Goal: Information Seeking & Learning: Learn about a topic

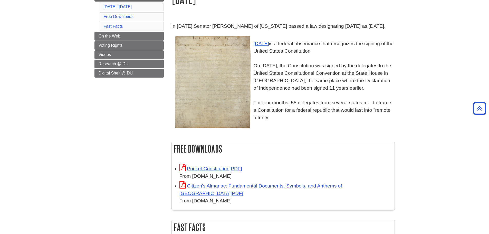
scroll to position [51, 0]
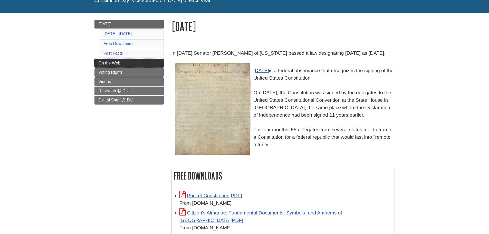
click at [108, 65] on span "On the Web" at bounding box center [110, 63] width 22 height 4
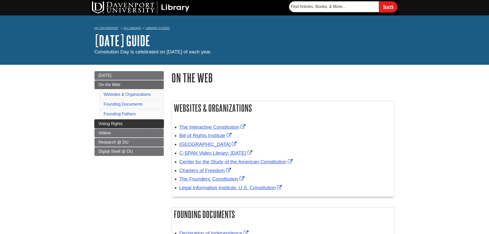
click at [95, 124] on link "Voting Rights" at bounding box center [128, 123] width 69 height 9
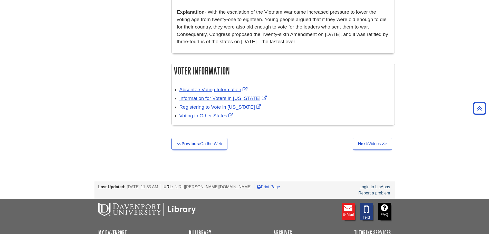
scroll to position [411, 0]
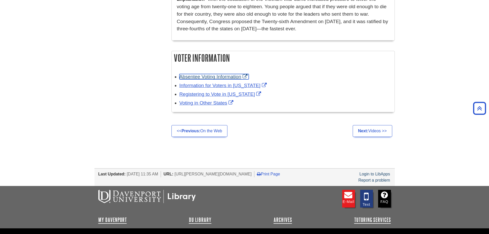
click at [239, 74] on link "Absentee Voting Information" at bounding box center [213, 76] width 69 height 5
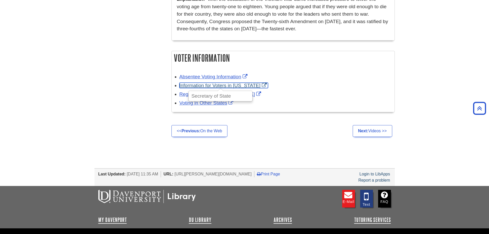
click at [232, 83] on link "Information for Voters in Michigan" at bounding box center [223, 85] width 89 height 5
click at [181, 91] on link "Registering to Vote in Michigan" at bounding box center [220, 93] width 83 height 5
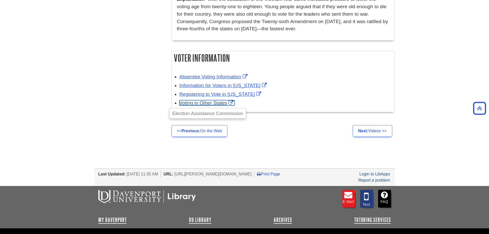
click at [207, 100] on link "Voting in Other States" at bounding box center [206, 102] width 55 height 5
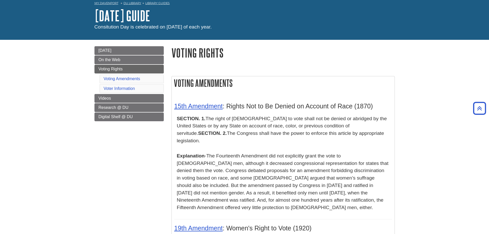
scroll to position [0, 0]
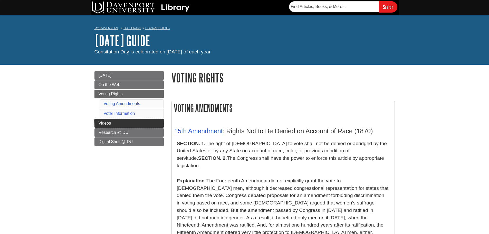
drag, startPoint x: 113, startPoint y: 124, endPoint x: 109, endPoint y: 124, distance: 4.1
click at [113, 124] on link "Videos" at bounding box center [128, 123] width 69 height 9
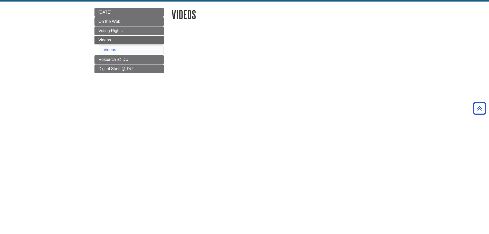
scroll to position [26, 0]
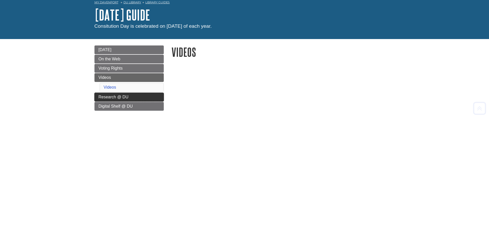
click at [98, 99] on link "Research @ DU" at bounding box center [128, 97] width 69 height 9
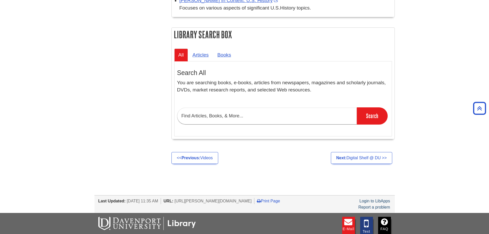
scroll to position [77, 0]
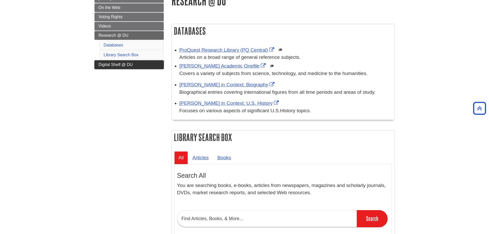
click at [122, 62] on span "Digital Shelf @ DU" at bounding box center [116, 64] width 34 height 4
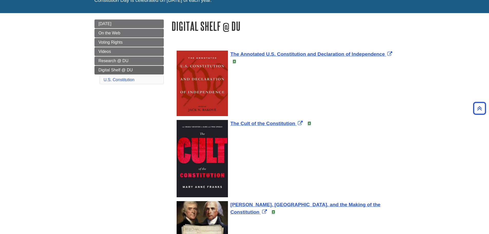
scroll to position [51, 0]
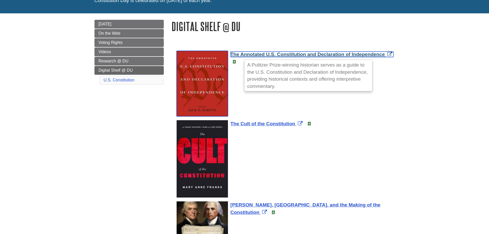
click at [321, 53] on span "The Annotated U.S. Constitution and Declaration of Independence" at bounding box center [308, 54] width 155 height 5
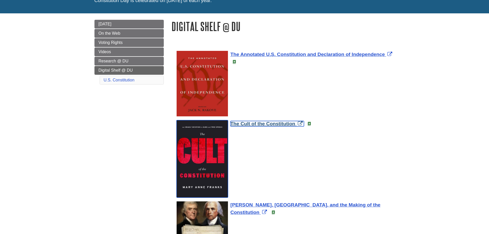
click at [275, 122] on span "The Cult of the Constitution" at bounding box center [263, 123] width 65 height 5
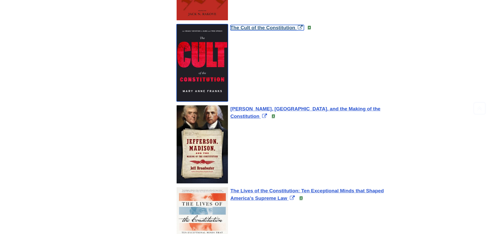
scroll to position [154, 0]
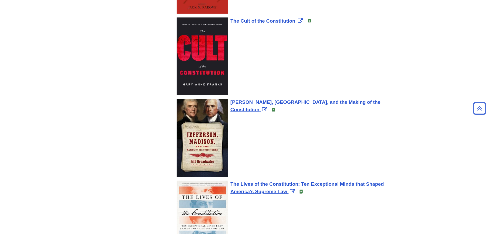
click at [325, 97] on li "[PERSON_NAME], [GEOGRAPHIC_DATA], and the Making of the Constitution" at bounding box center [286, 138] width 218 height 82
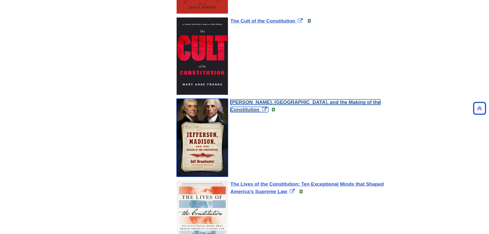
click at [326, 101] on span "Jefferson, Madison, and the Making of the Constitution" at bounding box center [306, 105] width 150 height 13
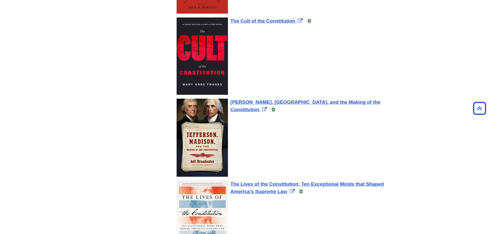
click at [332, 179] on li "The Lives of the Constitution: Ten Exceptional Minds that Shaped America's Supr…" at bounding box center [286, 219] width 218 height 81
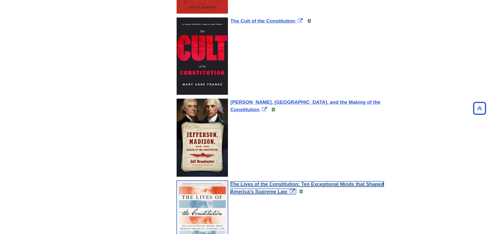
click at [332, 184] on span "The Lives of the Constitution: Ten Exceptional Minds that Shaped America's Supr…" at bounding box center [308, 187] width 154 height 13
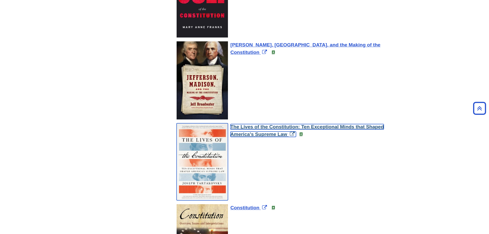
scroll to position [257, 0]
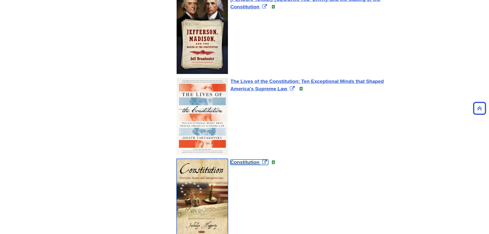
click at [254, 162] on span "Constitution" at bounding box center [245, 161] width 29 height 5
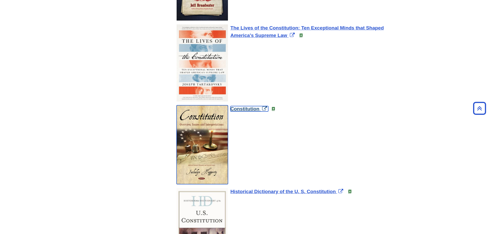
scroll to position [359, 0]
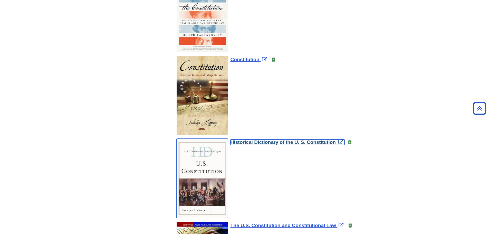
click at [328, 144] on span "Historical Dictionary of the U. S. Constitution" at bounding box center [283, 141] width 105 height 5
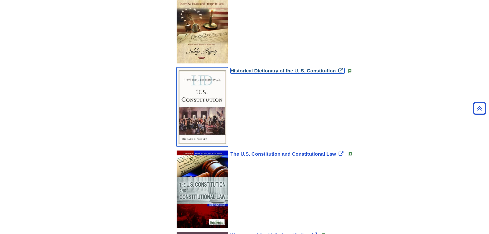
scroll to position [462, 0]
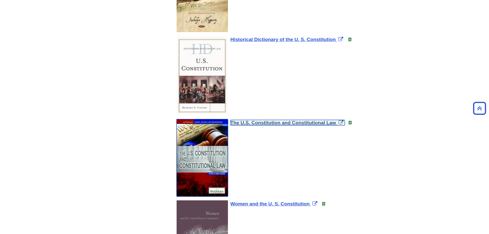
click at [291, 122] on span "The U.S. Constitution and Constitutional Law" at bounding box center [284, 122] width 106 height 5
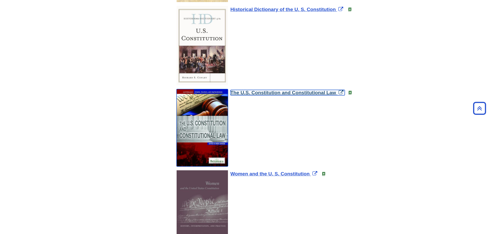
scroll to position [565, 0]
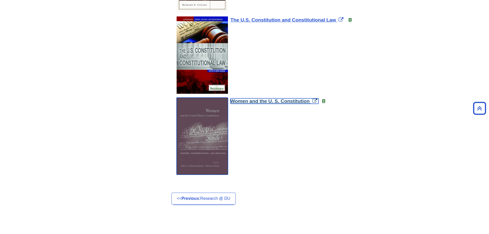
click at [308, 103] on span "Women and the U. S. Constitution" at bounding box center [270, 100] width 79 height 5
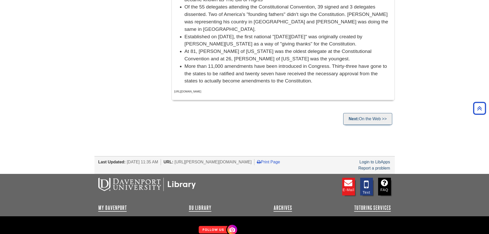
scroll to position [416, 0]
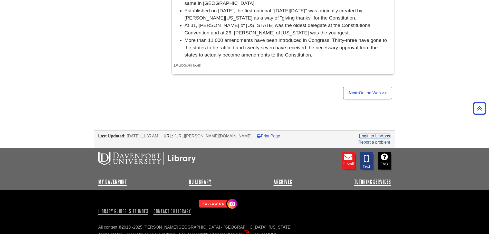
click at [381, 134] on link "Login to LibApps" at bounding box center [374, 136] width 31 height 4
